Goal: Transaction & Acquisition: Purchase product/service

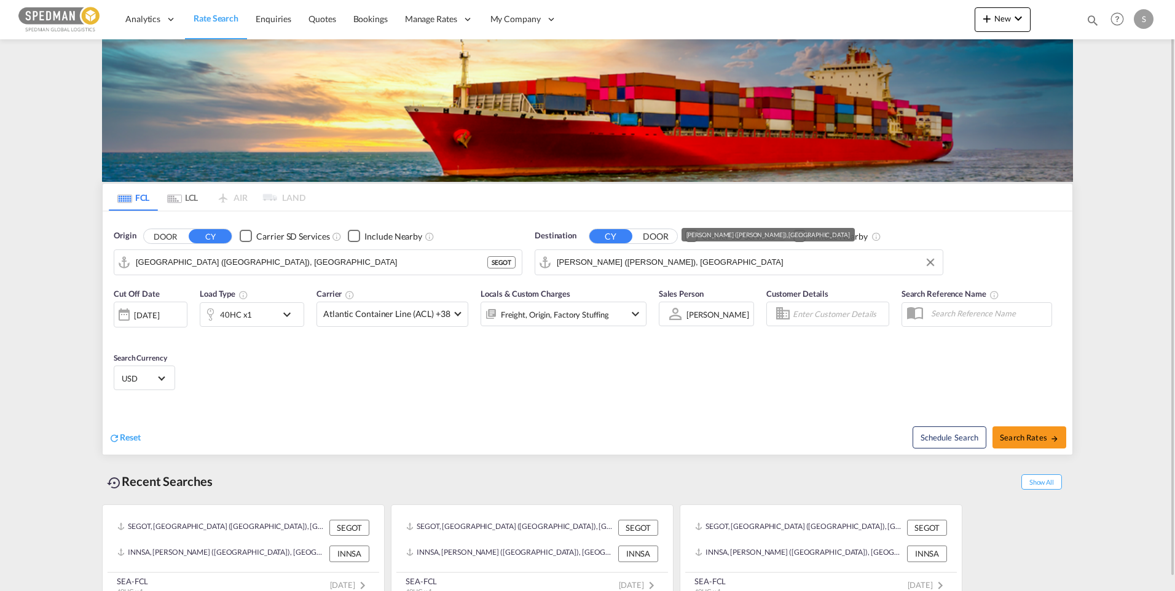
click at [656, 258] on input "[PERSON_NAME] ([PERSON_NAME]), [GEOGRAPHIC_DATA]" at bounding box center [747, 262] width 380 height 18
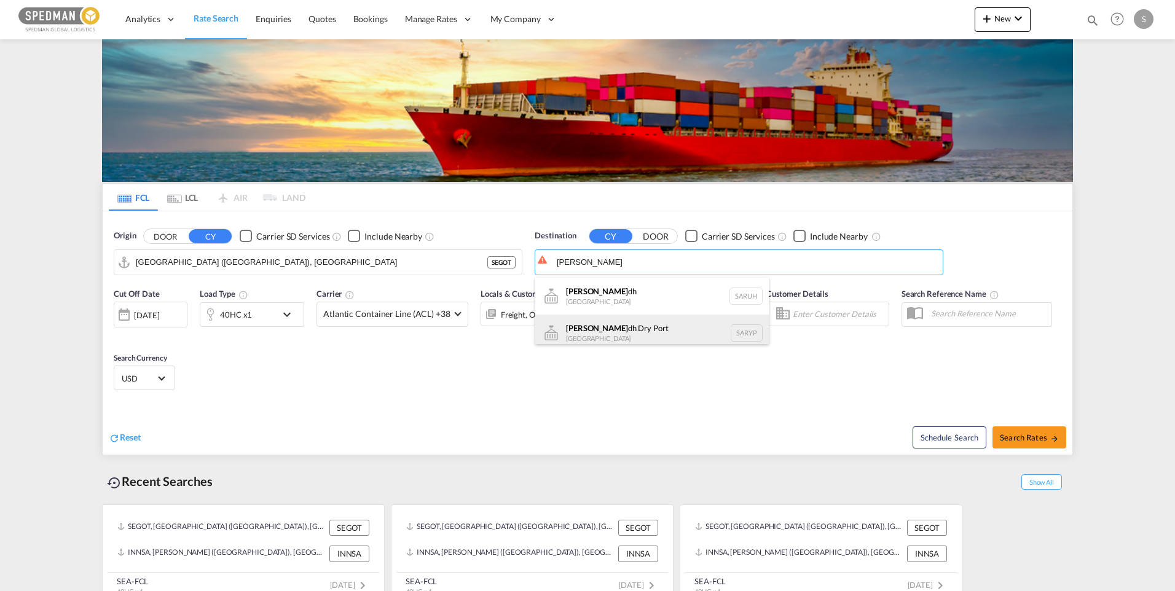
click at [629, 330] on div "[PERSON_NAME] dh Dry [GEOGRAPHIC_DATA] SARYP" at bounding box center [651, 333] width 233 height 37
type input "Riyadh Dry Port, [GEOGRAPHIC_DATA]"
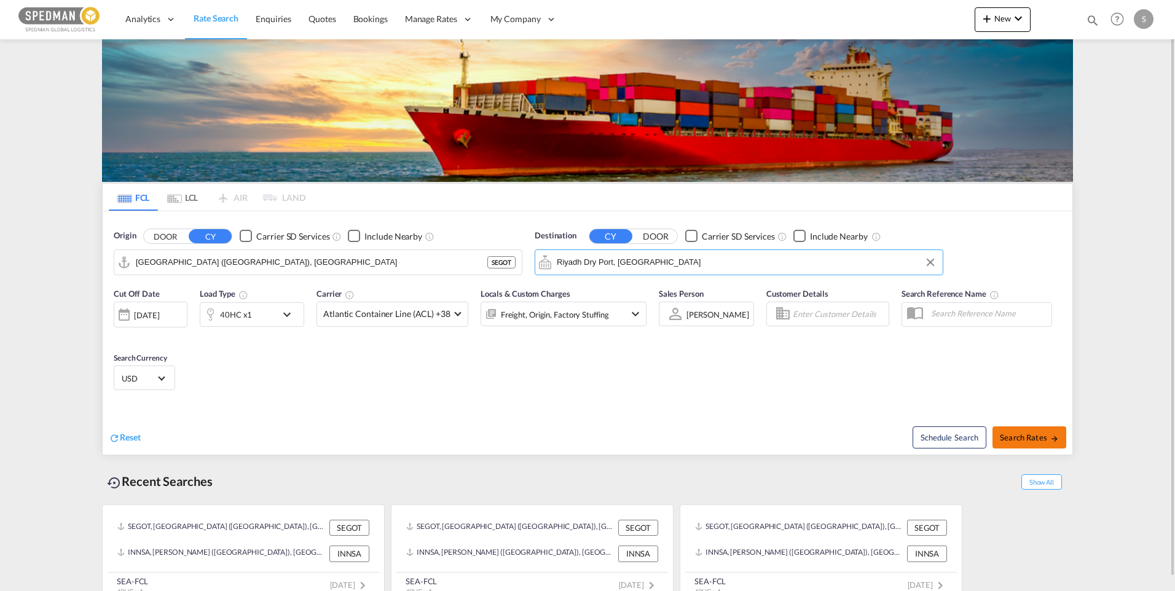
click at [1023, 443] on button "Search Rates" at bounding box center [1029, 437] width 74 height 22
type input "SEGOT to SARYP / [DATE]"
